Goal: Find specific page/section: Find specific page/section

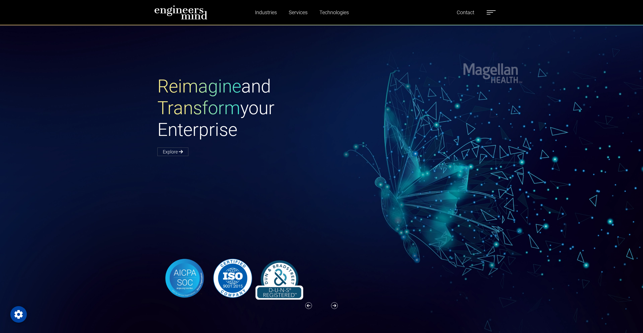
click at [248, 17] on ul "Industries Financial Services Healthcare Manufacturing Services Digital Transfo…" at bounding box center [298, 12] width 114 height 12
click at [193, 15] on img at bounding box center [180, 12] width 53 height 14
click at [491, 12] on span at bounding box center [490, 12] width 6 height 1
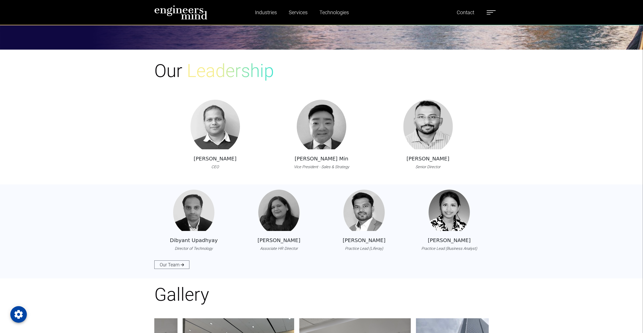
scroll to position [684, 0]
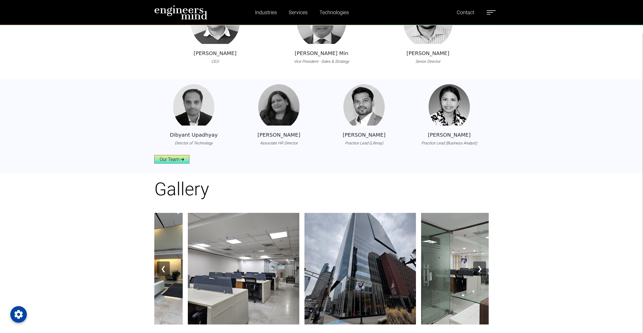
click at [167, 160] on link "Our Team" at bounding box center [171, 159] width 35 height 9
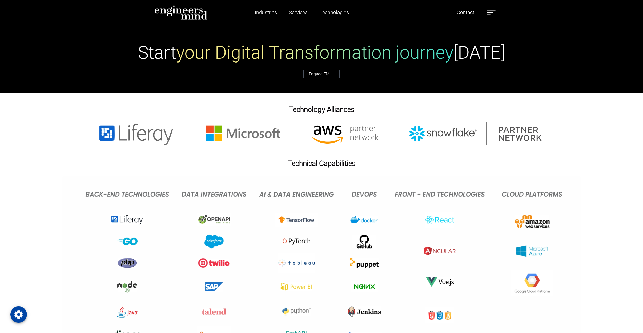
scroll to position [1405, 0]
